Goal: Check status

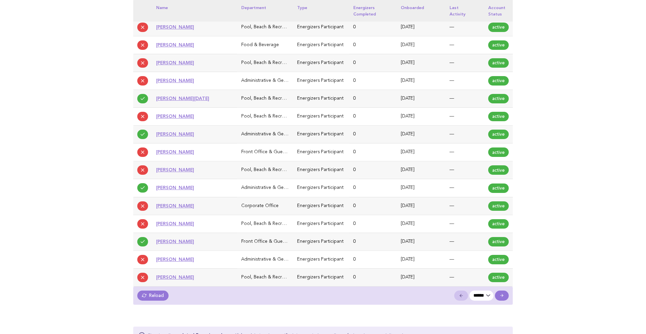
scroll to position [582, 0]
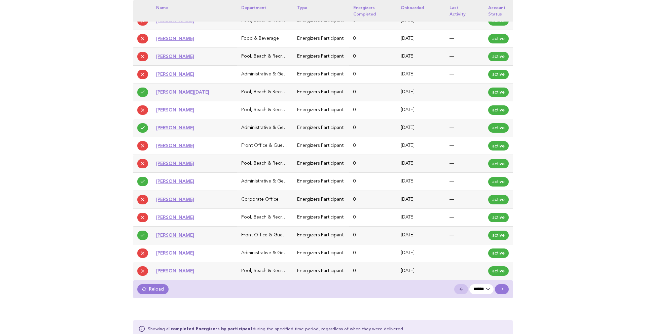
click at [500, 290] on icon at bounding box center [502, 289] width 5 height 5
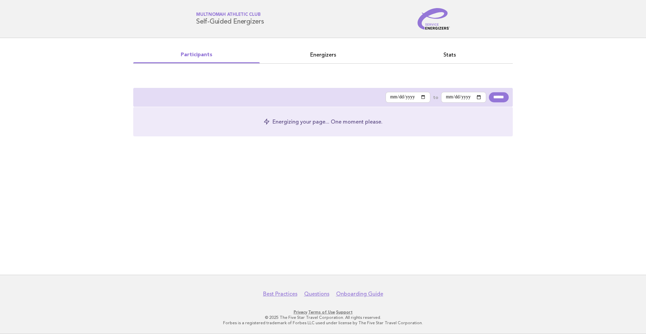
select select "*"
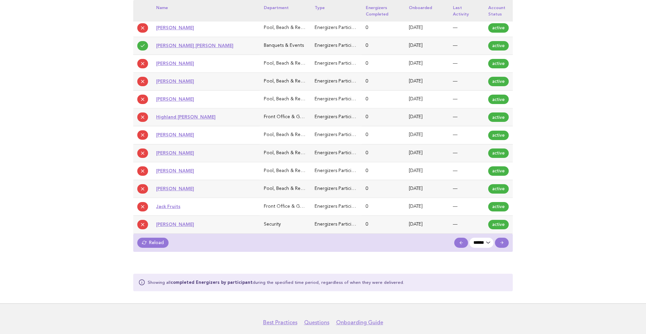
scroll to position [630, 0]
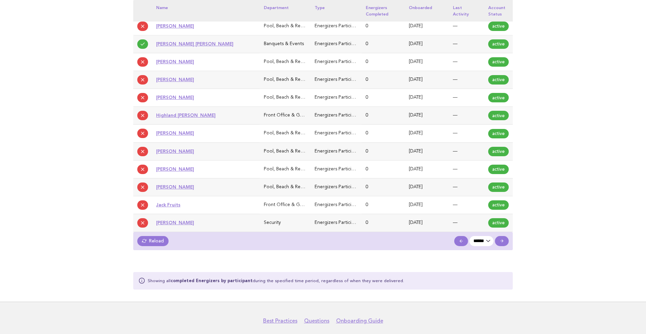
click at [505, 239] on link at bounding box center [502, 241] width 14 height 10
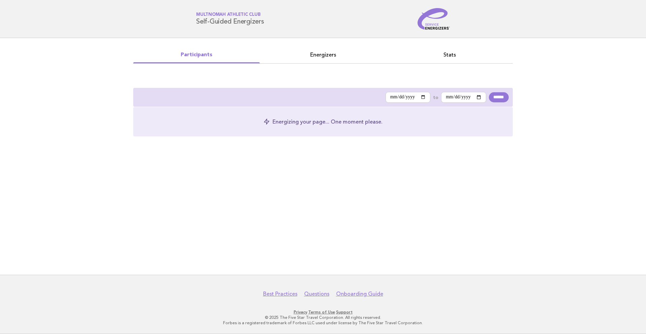
select select "*"
